Goal: Find contact information: Find contact information

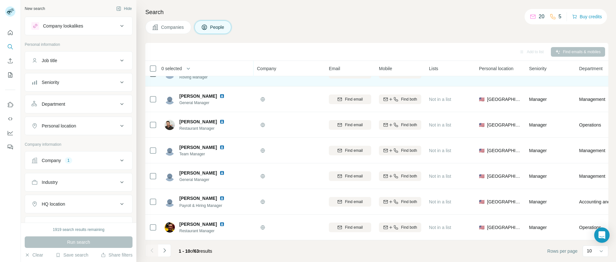
scroll to position [96, 0]
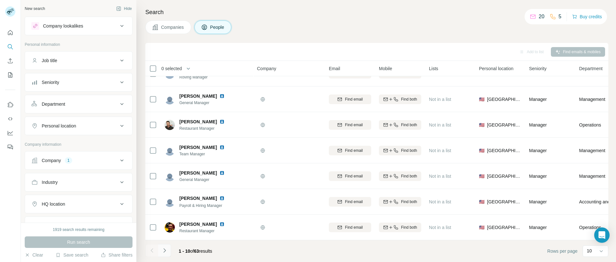
click at [166, 252] on icon "Navigate to next page" at bounding box center [164, 251] width 6 height 6
click at [166, 251] on icon "Navigate to next page" at bounding box center [164, 251] width 6 height 6
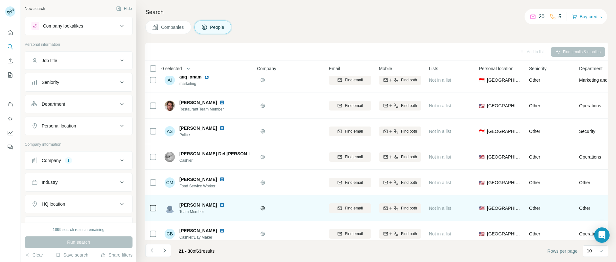
scroll to position [0, 0]
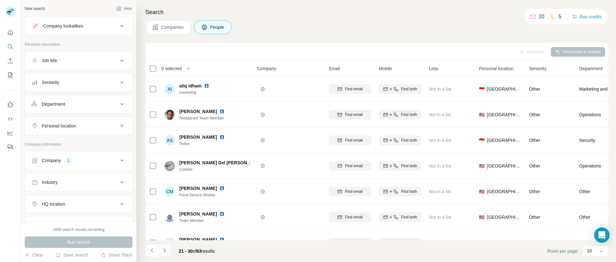
click at [163, 252] on icon "Navigate to next page" at bounding box center [164, 251] width 6 height 6
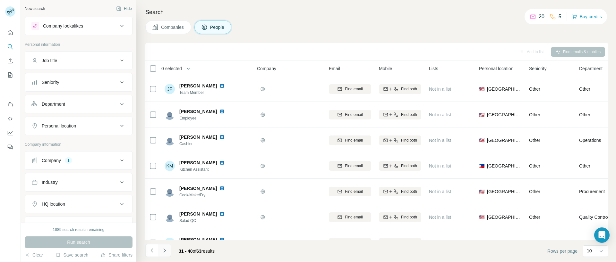
click at [164, 250] on icon "Navigate to next page" at bounding box center [164, 251] width 6 height 6
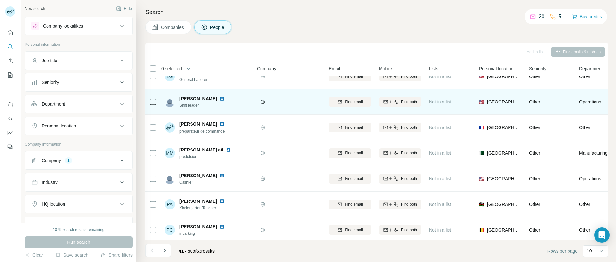
scroll to position [96, 0]
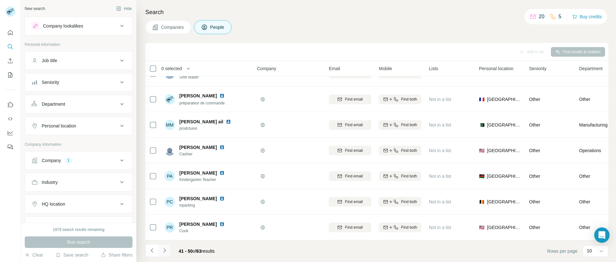
click at [166, 250] on icon "Navigate to next page" at bounding box center [164, 251] width 6 height 6
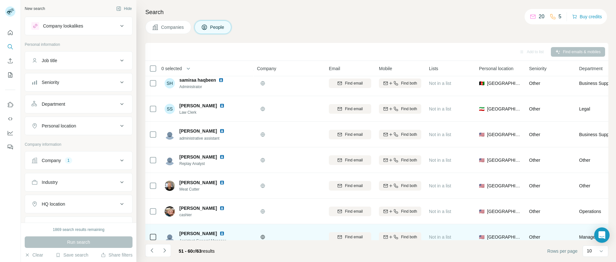
scroll to position [0, 0]
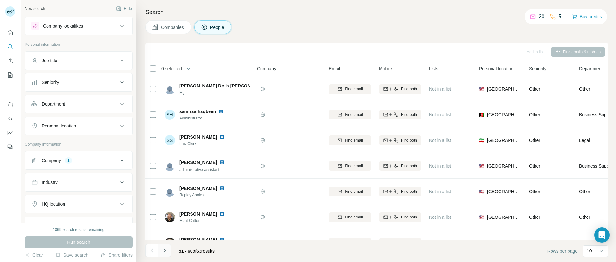
click at [166, 250] on icon "Navigate to next page" at bounding box center [164, 251] width 6 height 6
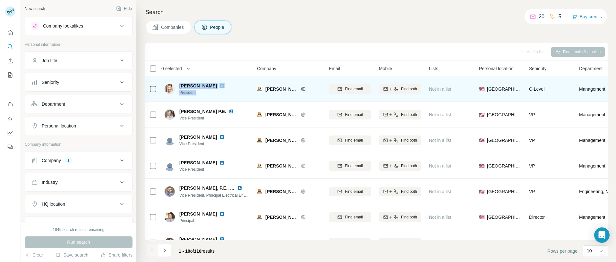
drag, startPoint x: 209, startPoint y: 97, endPoint x: 178, endPoint y: 87, distance: 32.5
click at [178, 87] on div "Richard Reif President" at bounding box center [207, 89] width 85 height 18
copy div "Richard Reif President"
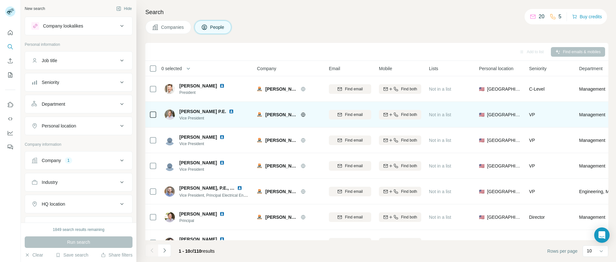
click at [243, 122] on div "Scott R. Atwater P.E. Vice President" at bounding box center [207, 115] width 85 height 18
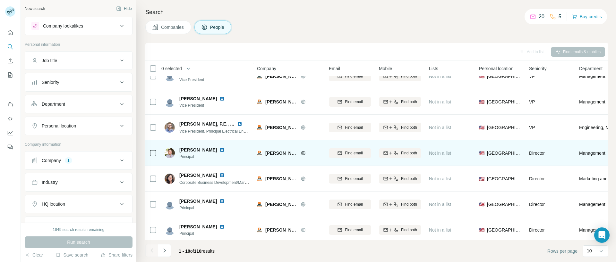
scroll to position [96, 0]
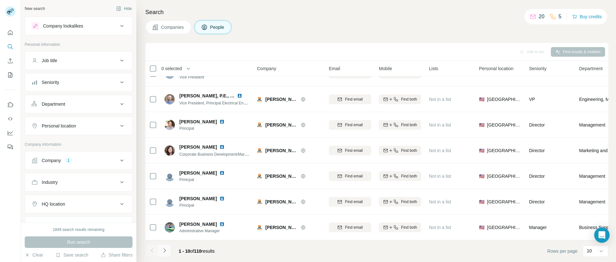
click at [166, 251] on icon "Navigate to next page" at bounding box center [164, 251] width 6 height 6
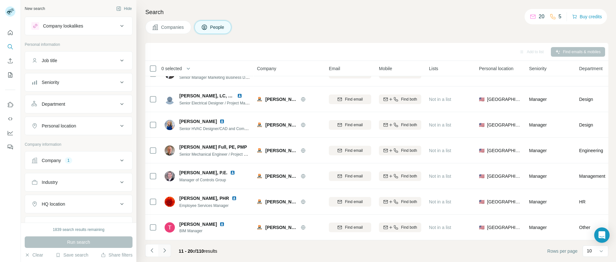
click at [166, 251] on icon "Navigate to next page" at bounding box center [164, 251] width 6 height 6
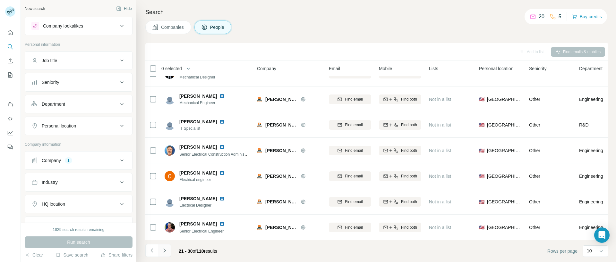
click at [165, 251] on icon "Navigate to next page" at bounding box center [164, 251] width 6 height 6
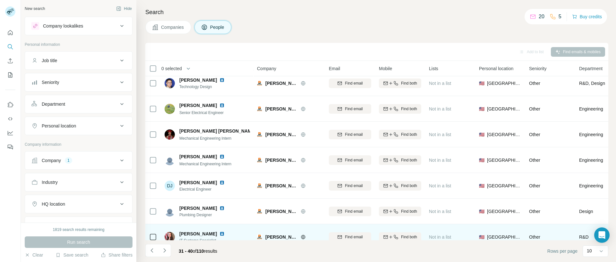
scroll to position [0, 0]
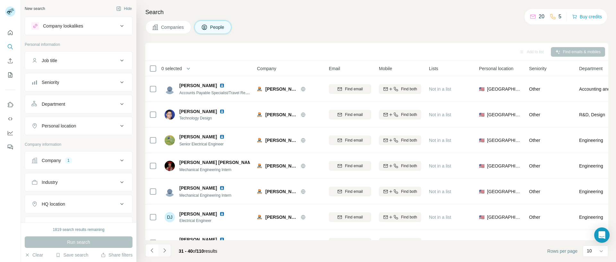
click at [165, 252] on icon "Navigate to next page" at bounding box center [164, 251] width 2 height 4
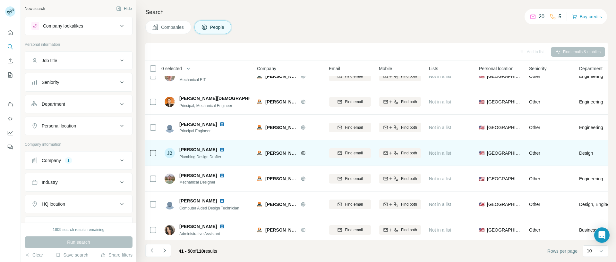
scroll to position [96, 0]
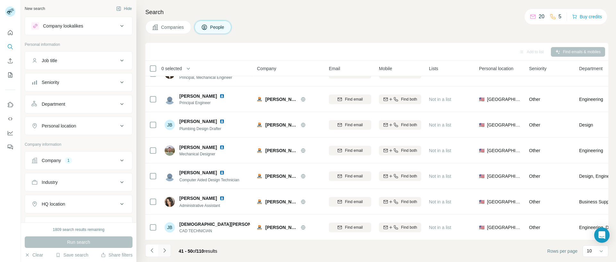
click at [165, 253] on icon "Navigate to next page" at bounding box center [164, 251] width 6 height 6
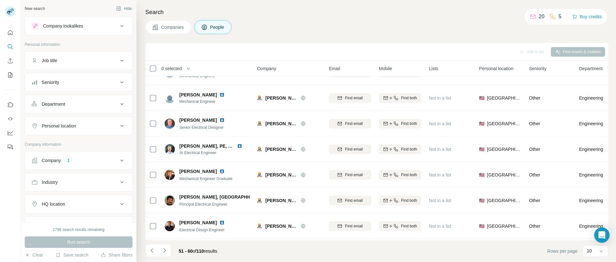
scroll to position [0, 0]
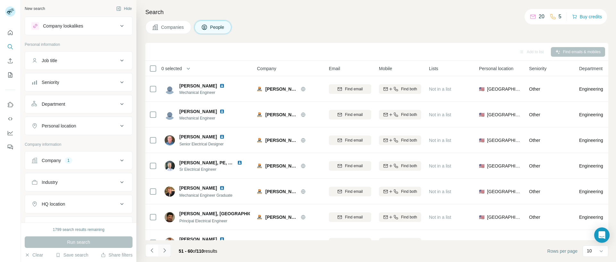
click at [166, 251] on icon "Navigate to next page" at bounding box center [164, 251] width 6 height 6
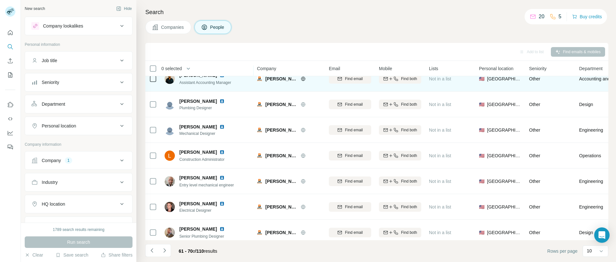
scroll to position [96, 0]
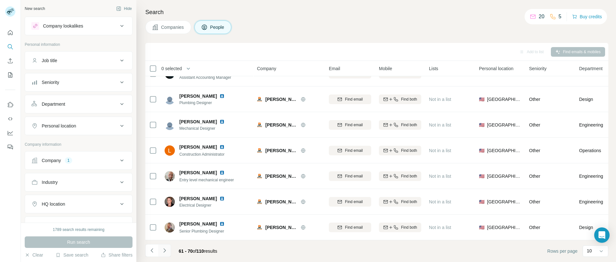
click at [167, 251] on icon "Navigate to next page" at bounding box center [164, 251] width 6 height 6
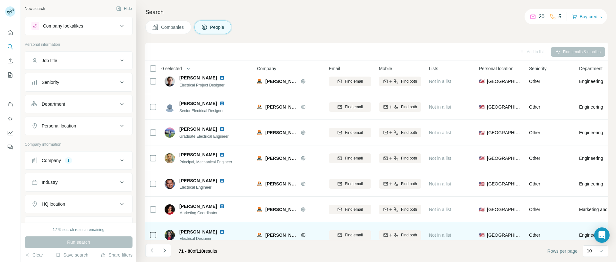
scroll to position [0, 0]
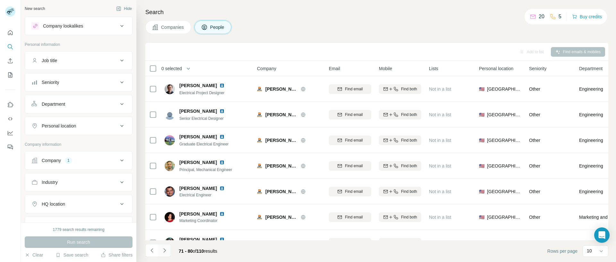
click at [164, 251] on icon "Navigate to next page" at bounding box center [164, 251] width 6 height 6
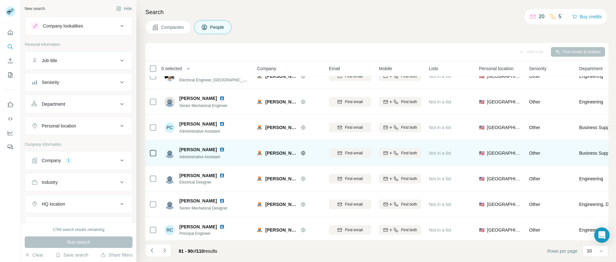
scroll to position [96, 0]
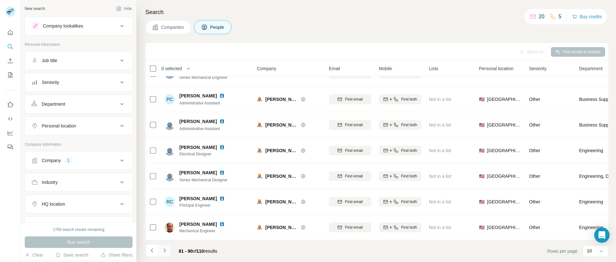
click at [166, 251] on icon "Navigate to next page" at bounding box center [164, 251] width 2 height 4
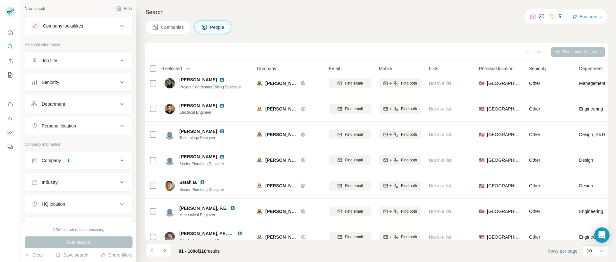
scroll to position [0, 0]
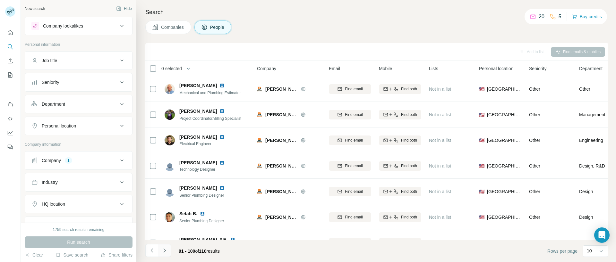
click at [166, 251] on icon "Navigate to next page" at bounding box center [164, 251] width 6 height 6
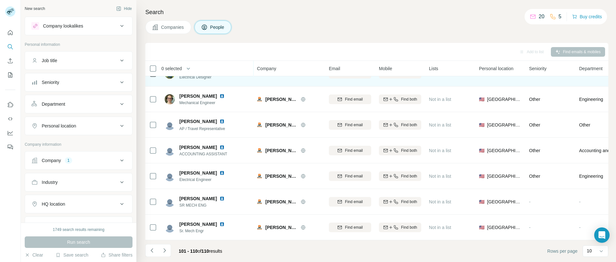
scroll to position [96, 0]
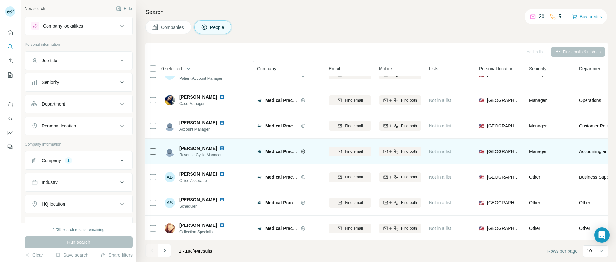
scroll to position [96, 0]
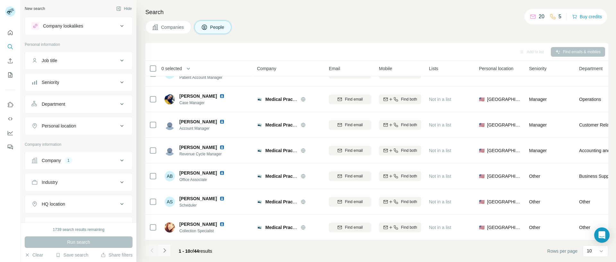
click at [166, 252] on icon "Navigate to next page" at bounding box center [164, 251] width 6 height 6
click at [165, 251] on icon "Navigate to next page" at bounding box center [164, 251] width 6 height 6
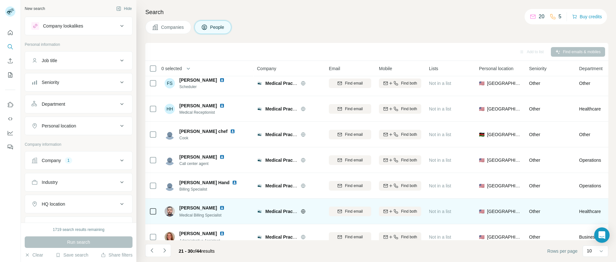
scroll to position [0, 0]
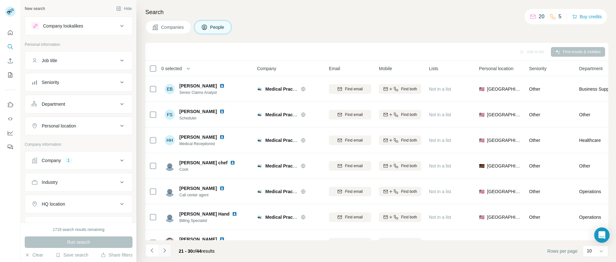
click at [167, 251] on icon "Navigate to next page" at bounding box center [164, 251] width 6 height 6
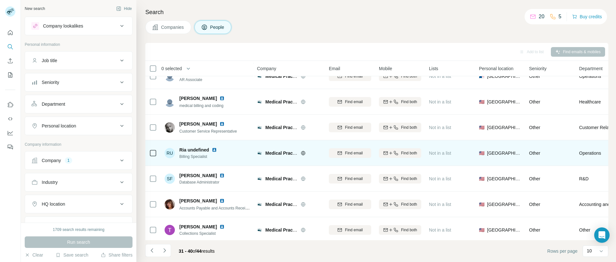
scroll to position [96, 0]
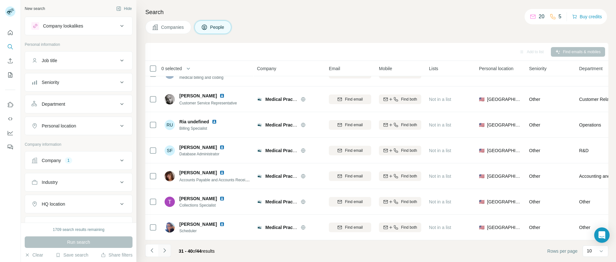
click at [166, 253] on icon "Navigate to next page" at bounding box center [164, 251] width 6 height 6
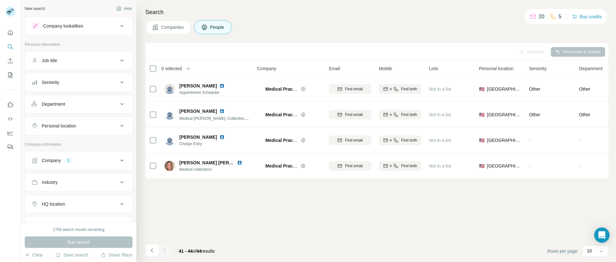
scroll to position [0, 0]
